Goal: Transaction & Acquisition: Purchase product/service

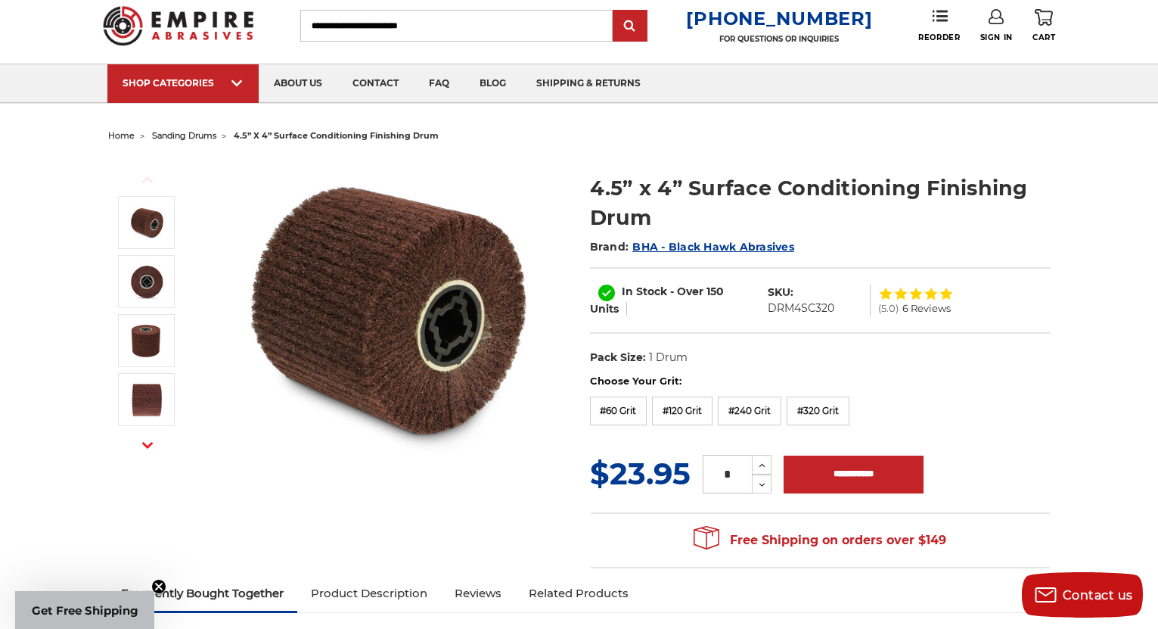
scroll to position [76, 0]
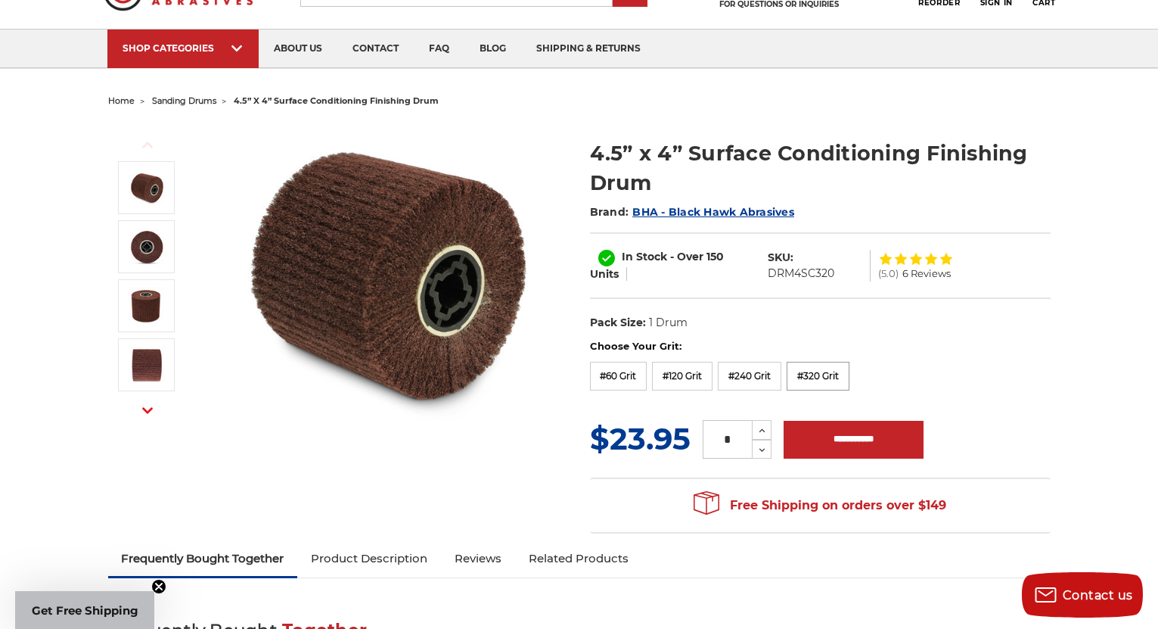
click at [821, 375] on label "#320 Grit" at bounding box center [818, 376] width 63 height 29
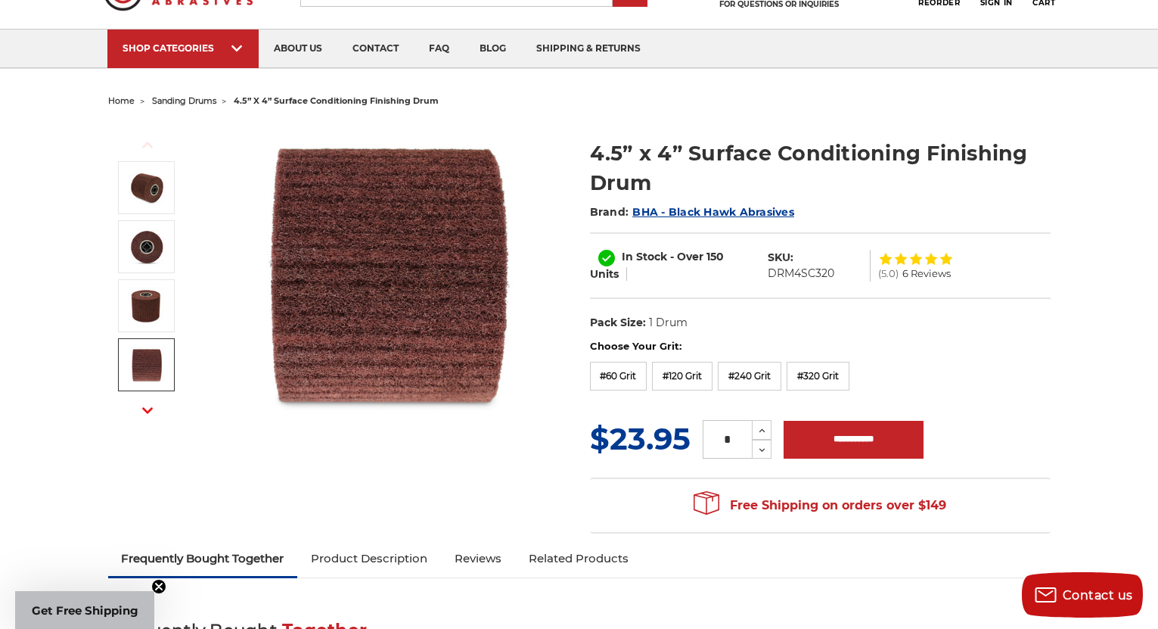
click at [146, 409] on use "button" at bounding box center [147, 410] width 11 height 6
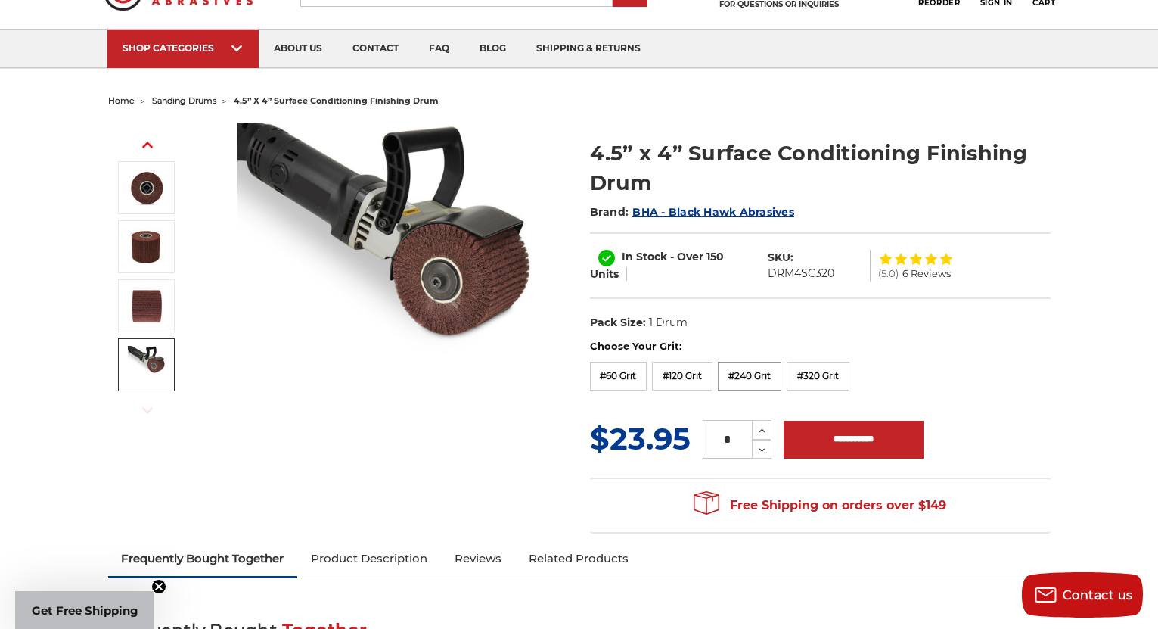
click at [743, 378] on label "#240 Grit" at bounding box center [750, 376] width 64 height 29
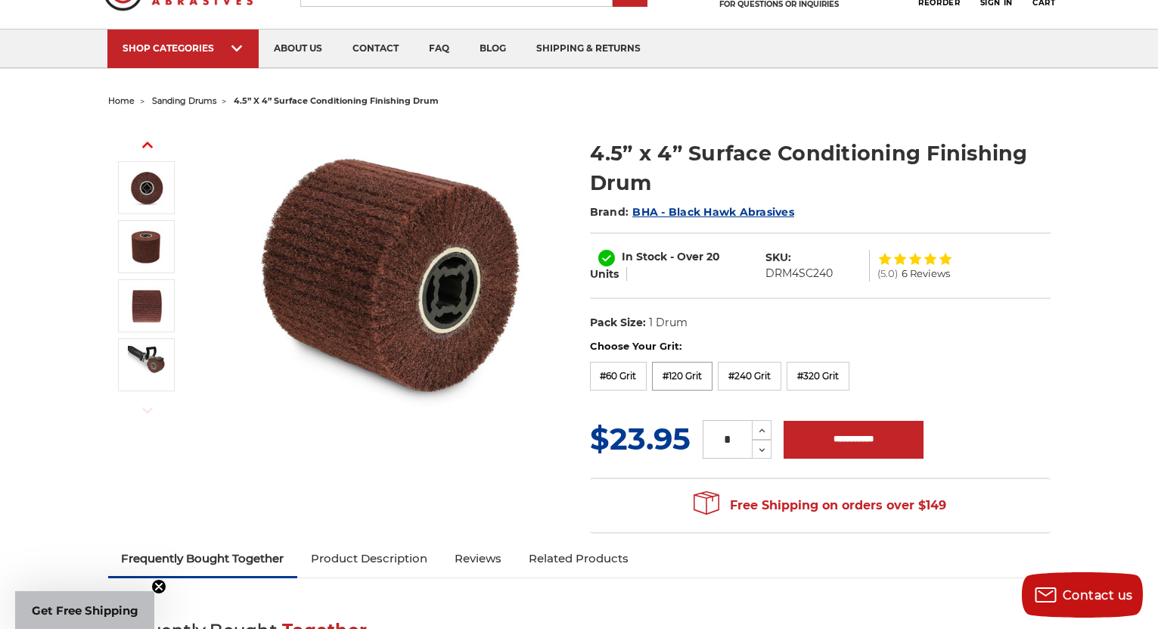
click at [676, 374] on label "#120 Grit" at bounding box center [682, 376] width 61 height 29
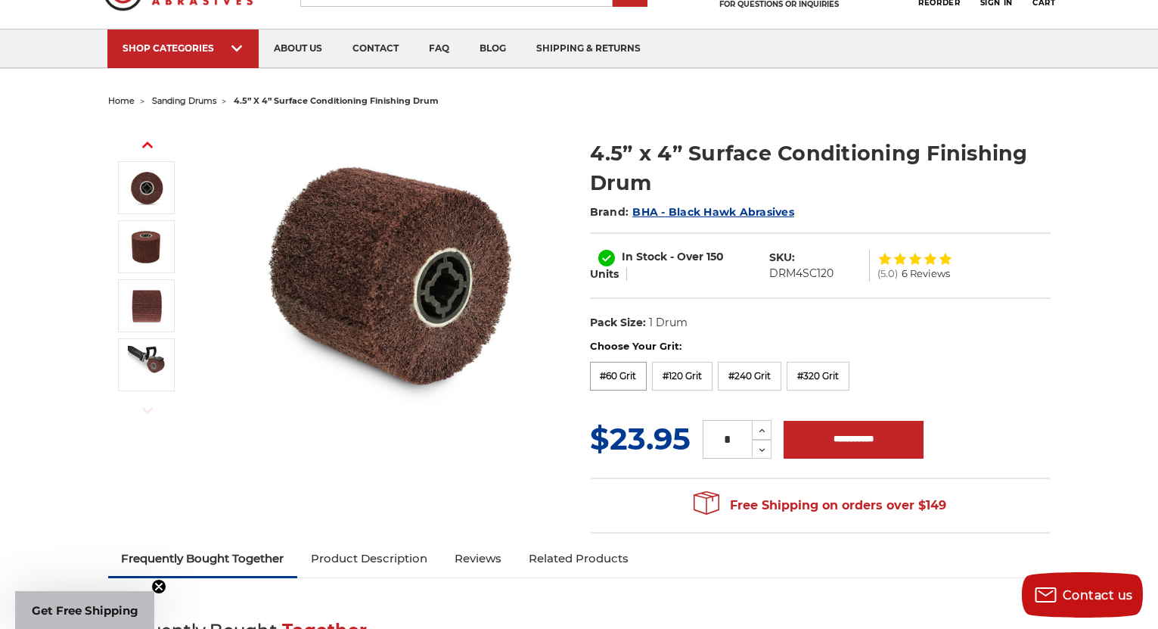
click at [627, 376] on label "#60 Grit" at bounding box center [618, 376] width 57 height 29
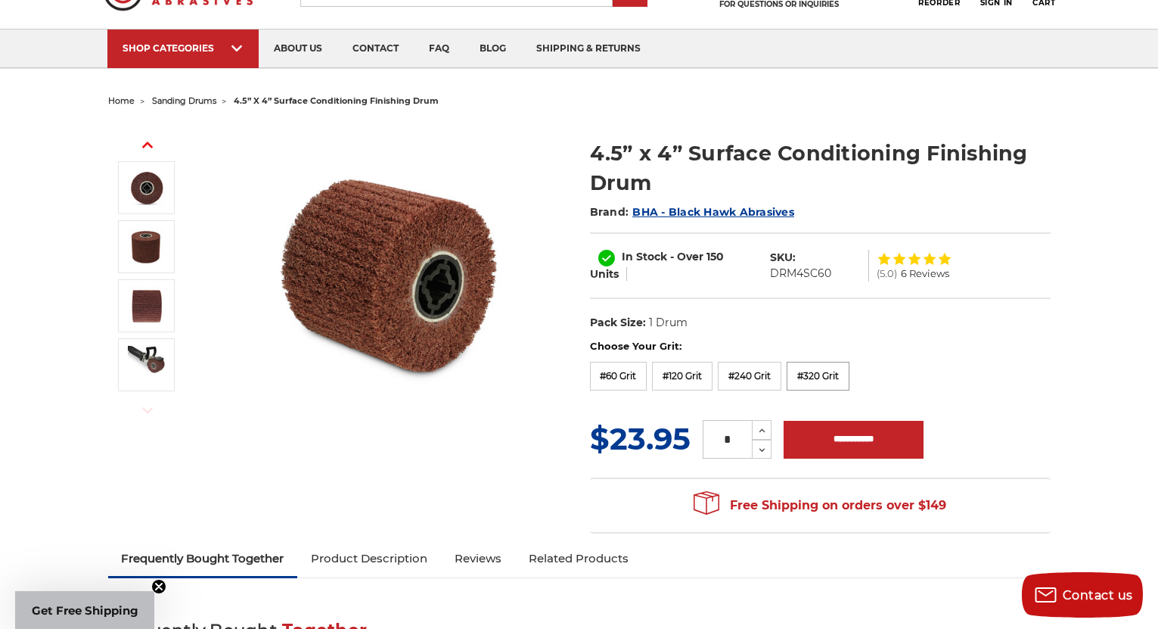
click at [818, 374] on label "#320 Grit" at bounding box center [818, 376] width 63 height 29
